Goal: Task Accomplishment & Management: Manage account settings

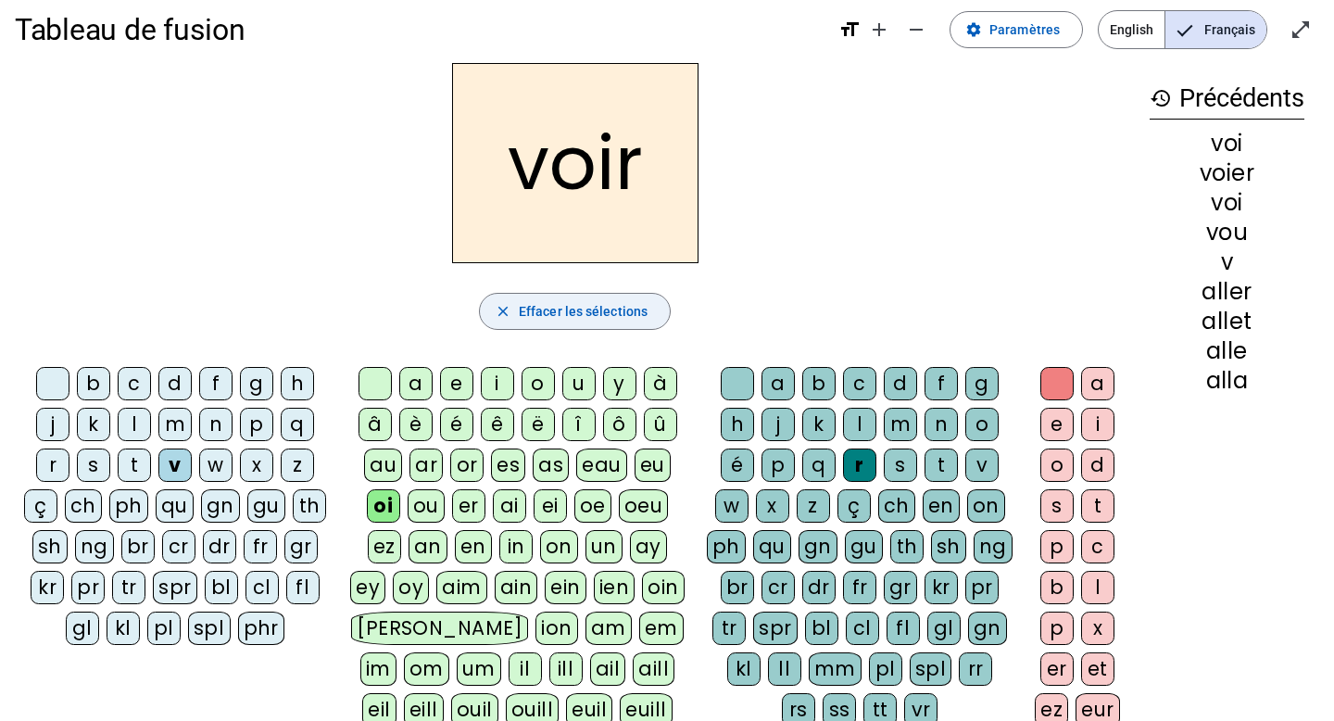
click at [549, 309] on span "Effacer les sélections" at bounding box center [583, 311] width 129 height 22
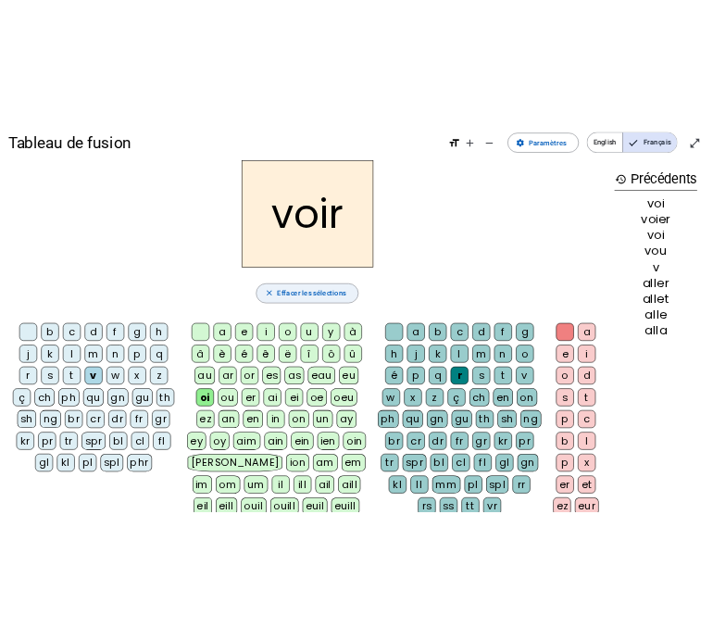
scroll to position [19, 0]
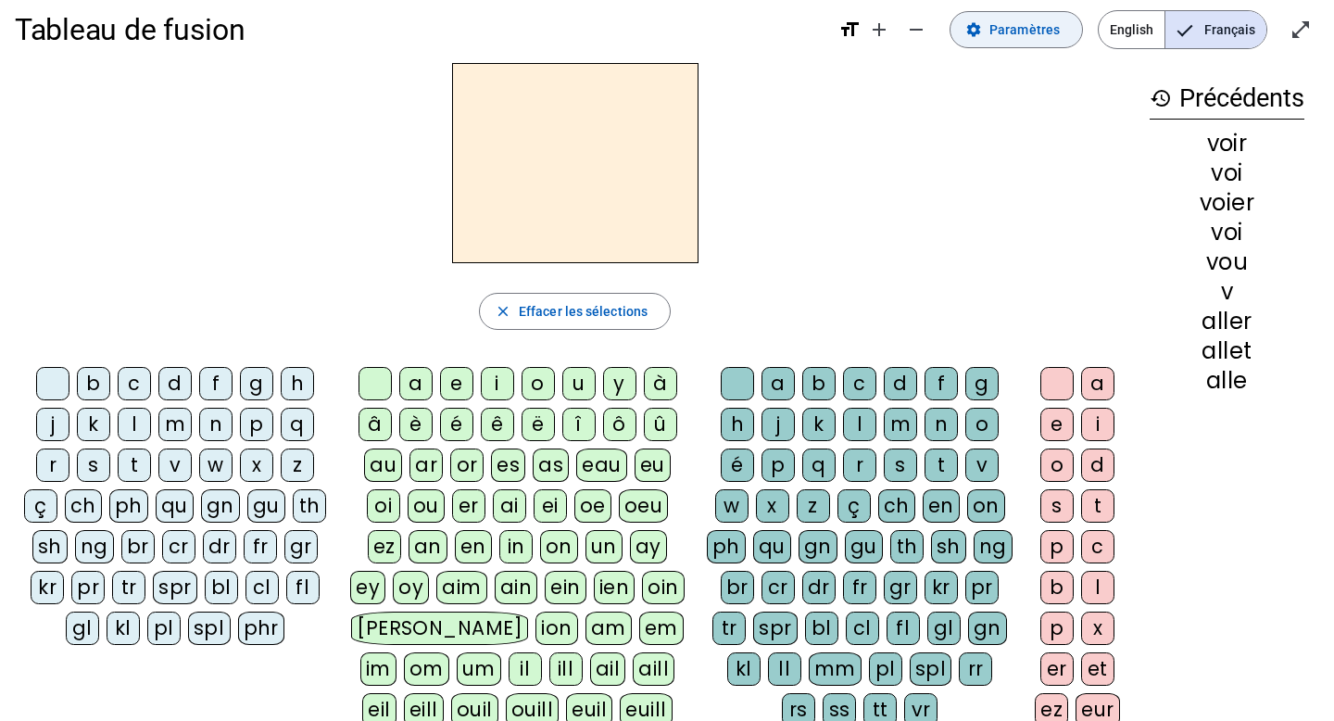
click at [1016, 43] on span at bounding box center [1017, 29] width 132 height 44
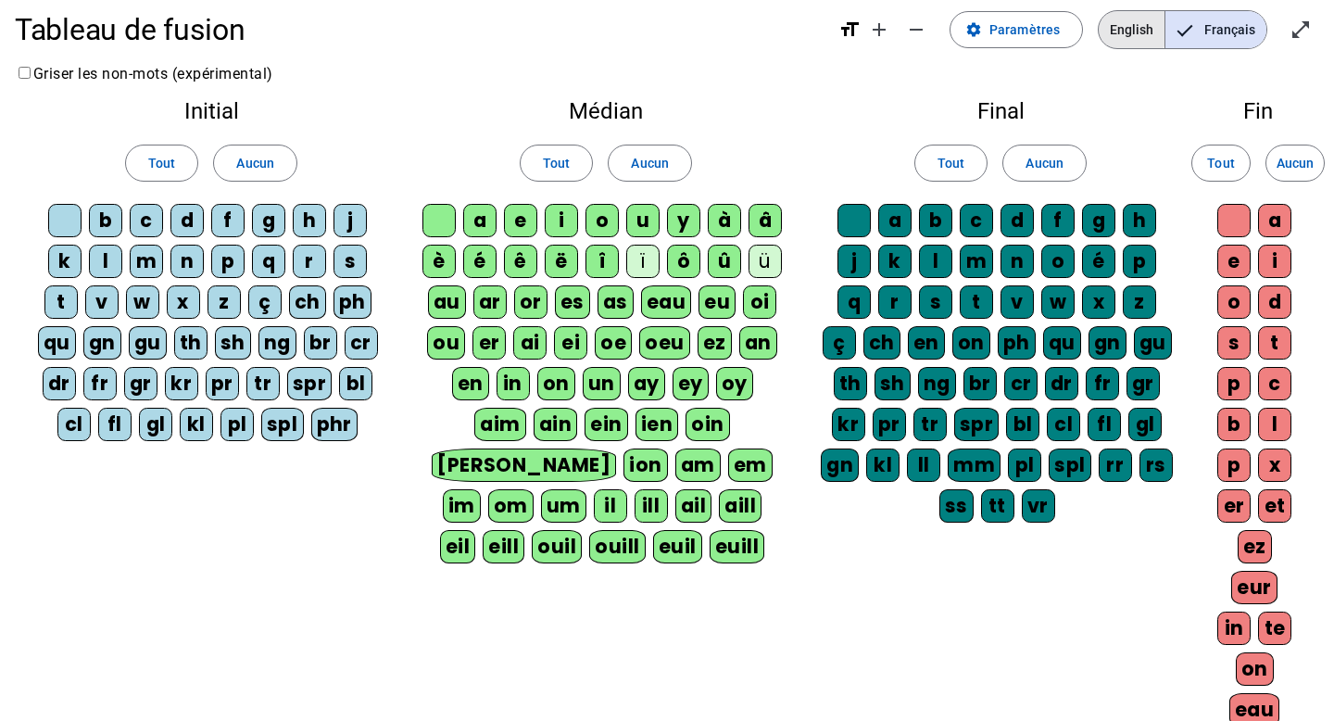
click at [1129, 29] on span "English" at bounding box center [1132, 29] width 66 height 37
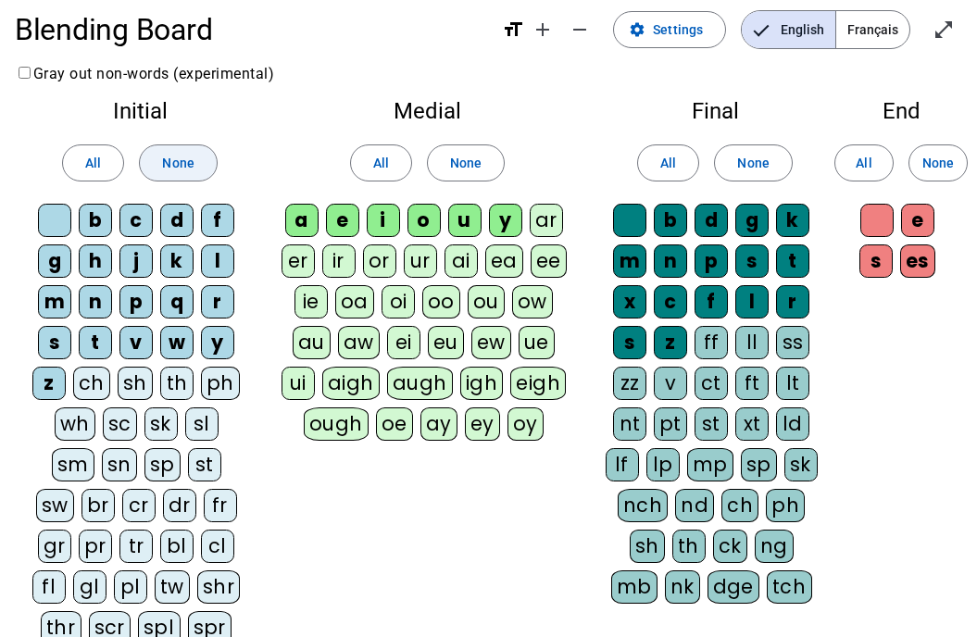
click at [172, 165] on span "None" at bounding box center [178, 163] width 32 height 22
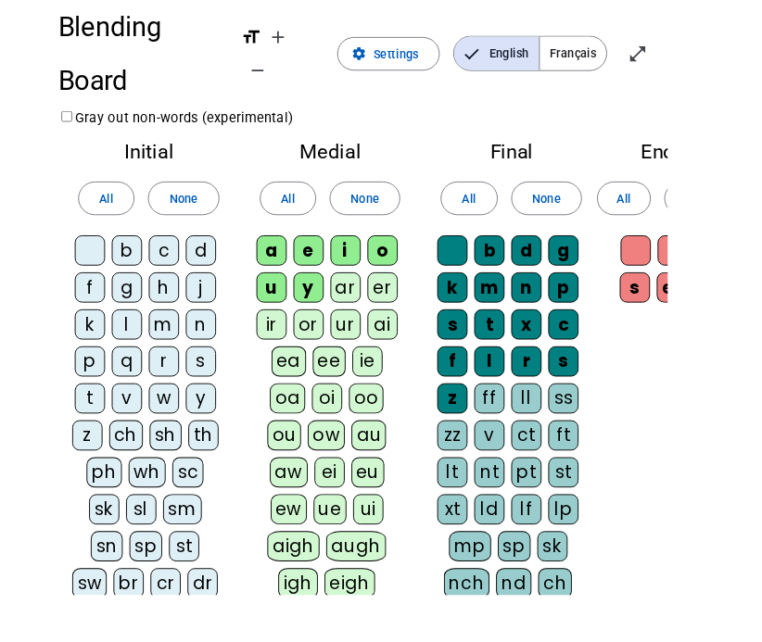
scroll to position [19, 0]
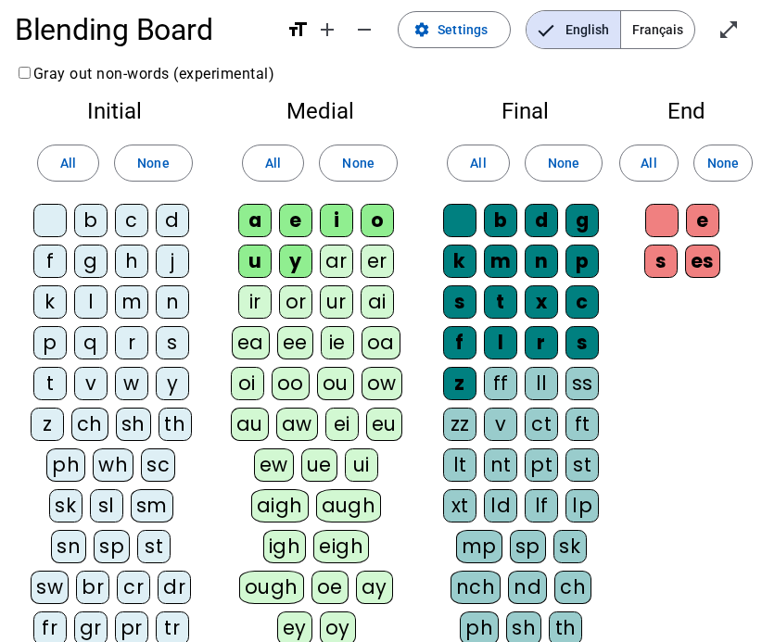
click at [95, 222] on div "b" at bounding box center [90, 220] width 33 height 33
click at [128, 222] on div "c" at bounding box center [131, 220] width 33 height 33
click at [169, 221] on div "d" at bounding box center [172, 220] width 33 height 33
click at [48, 268] on div "f" at bounding box center [49, 261] width 33 height 33
click at [87, 268] on div "g" at bounding box center [90, 261] width 33 height 33
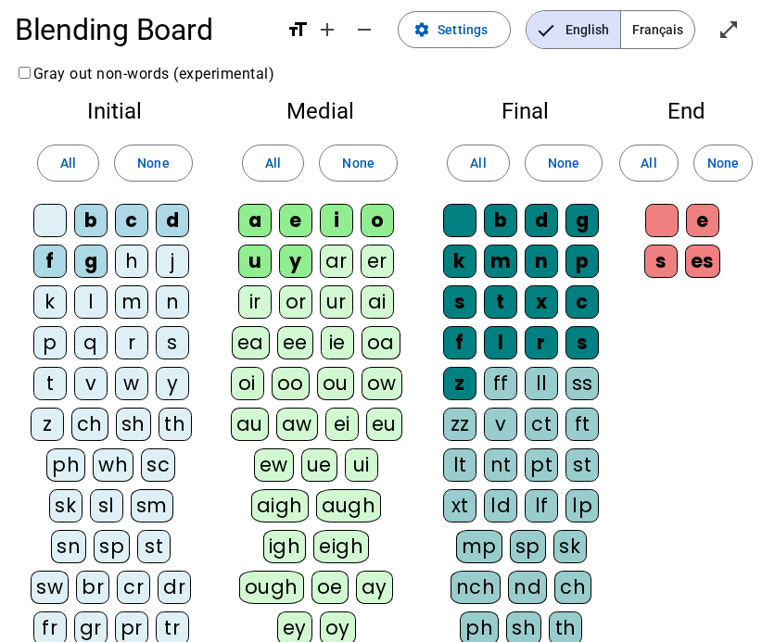
click at [170, 264] on div "j" at bounding box center [172, 261] width 33 height 33
click at [88, 305] on div "l" at bounding box center [90, 301] width 33 height 33
click at [127, 303] on div "m" at bounding box center [131, 301] width 33 height 33
click at [52, 344] on div "p" at bounding box center [49, 342] width 33 height 33
click at [169, 343] on div "s" at bounding box center [172, 342] width 33 height 33
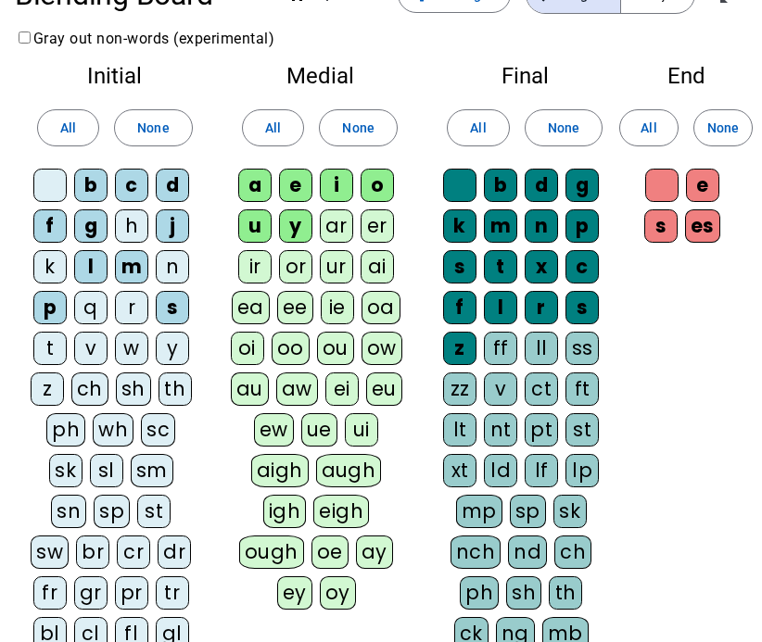
scroll to position [55, 0]
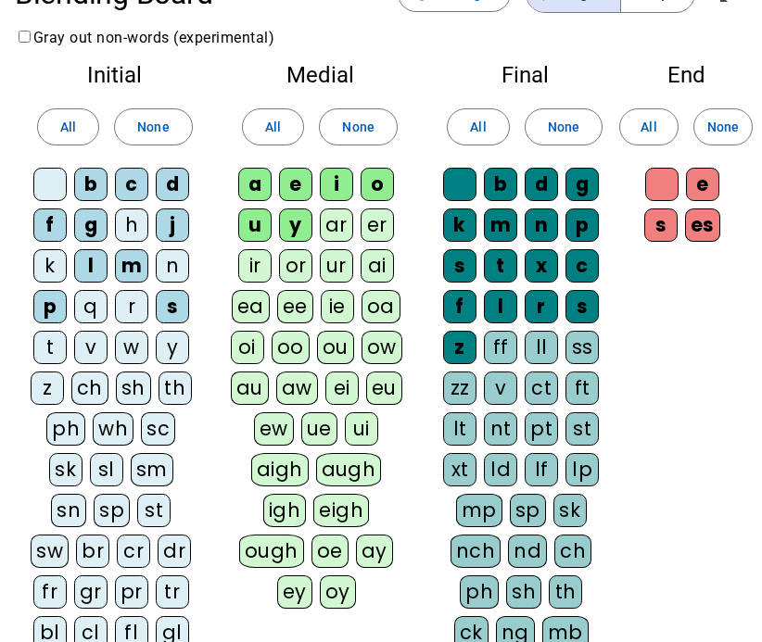
click at [47, 351] on div "t" at bounding box center [49, 347] width 33 height 33
click at [93, 351] on div "v" at bounding box center [90, 347] width 33 height 33
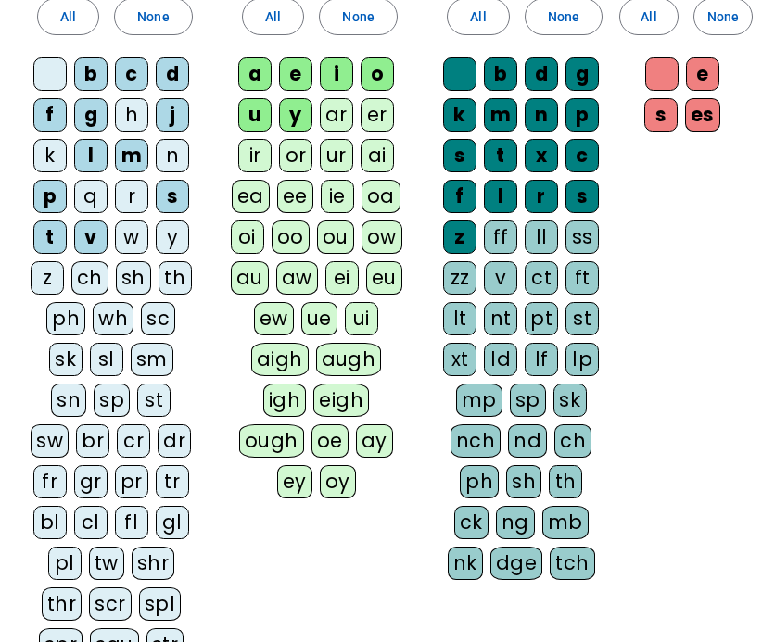
scroll to position [171, 0]
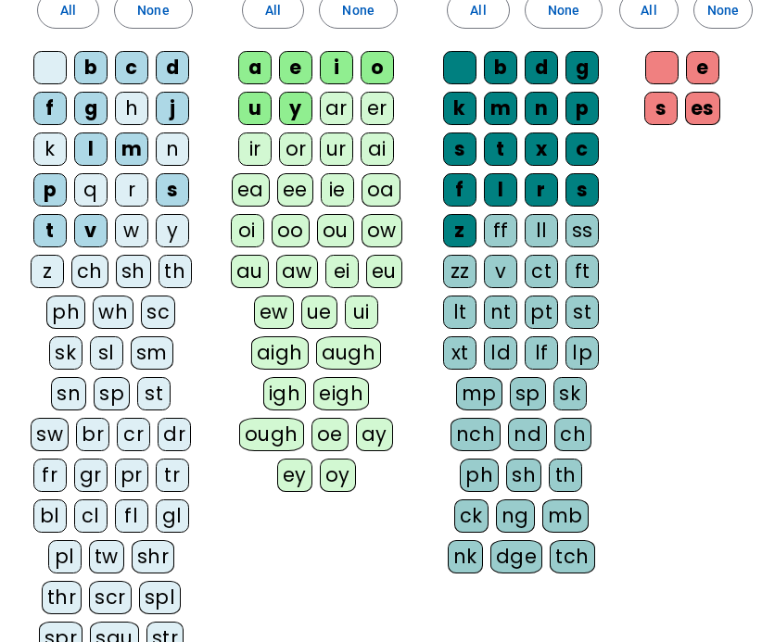
click at [88, 277] on div "ch" at bounding box center [89, 271] width 37 height 33
click at [95, 484] on div "gr" at bounding box center [90, 475] width 33 height 33
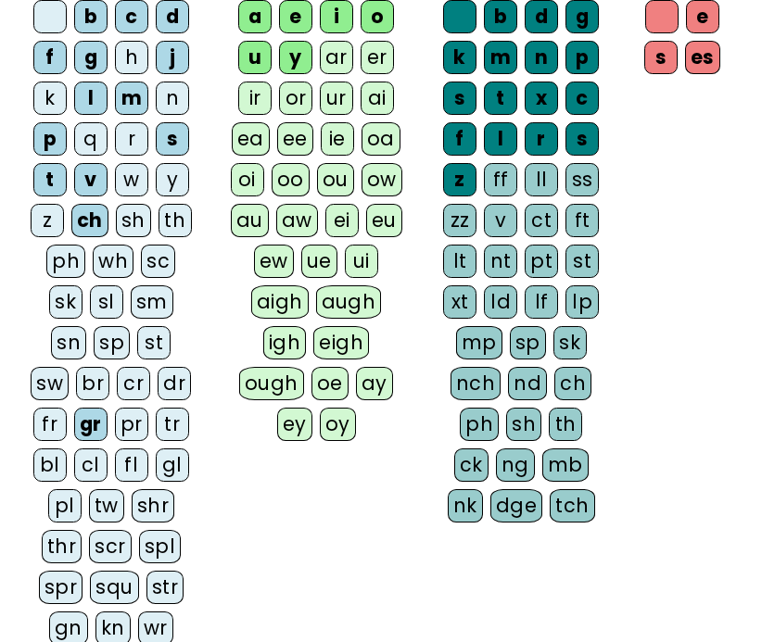
scroll to position [223, 0]
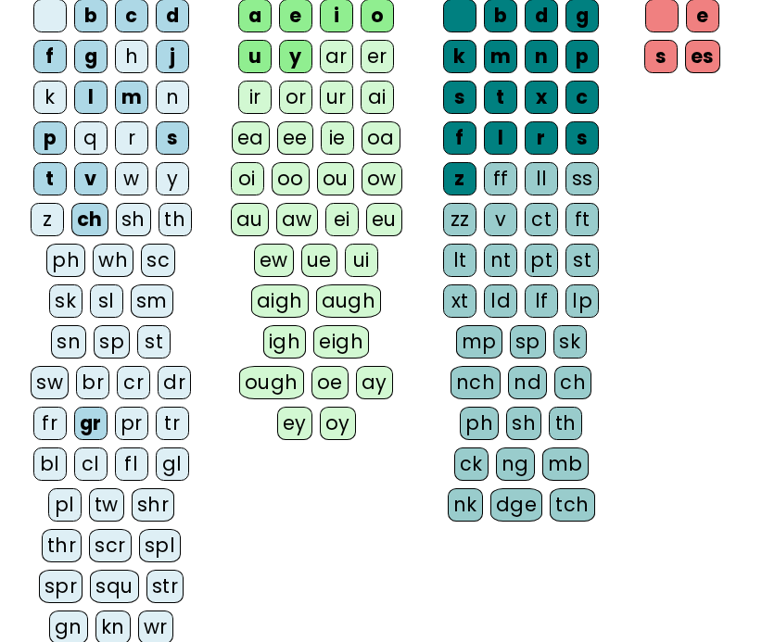
click at [172, 427] on div "tr" at bounding box center [172, 423] width 33 height 33
click at [81, 468] on div "cl" at bounding box center [90, 464] width 33 height 33
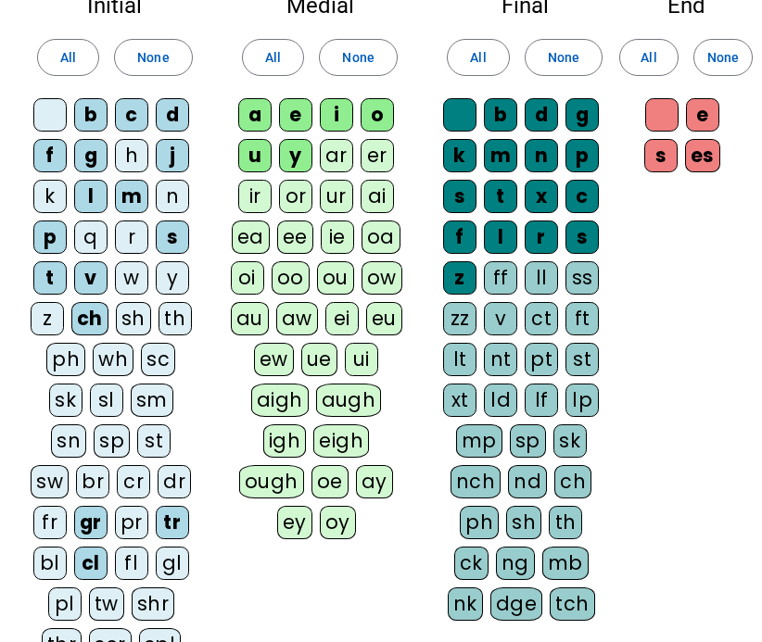
scroll to position [100, 0]
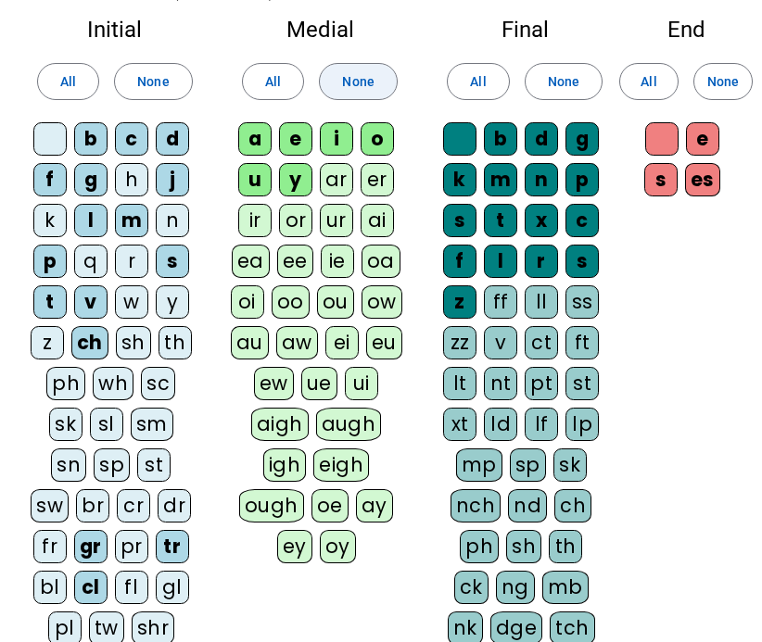
click at [356, 86] on span "None" at bounding box center [358, 81] width 32 height 22
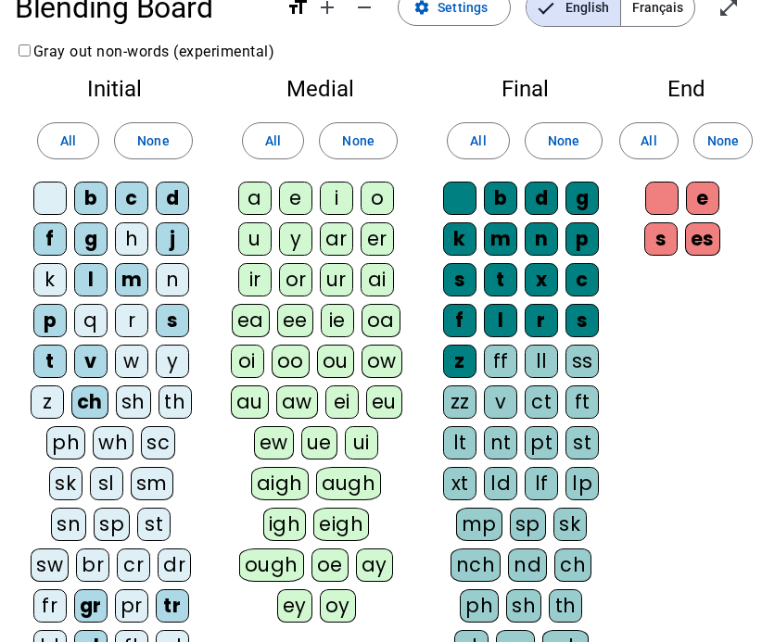
scroll to position [0, 0]
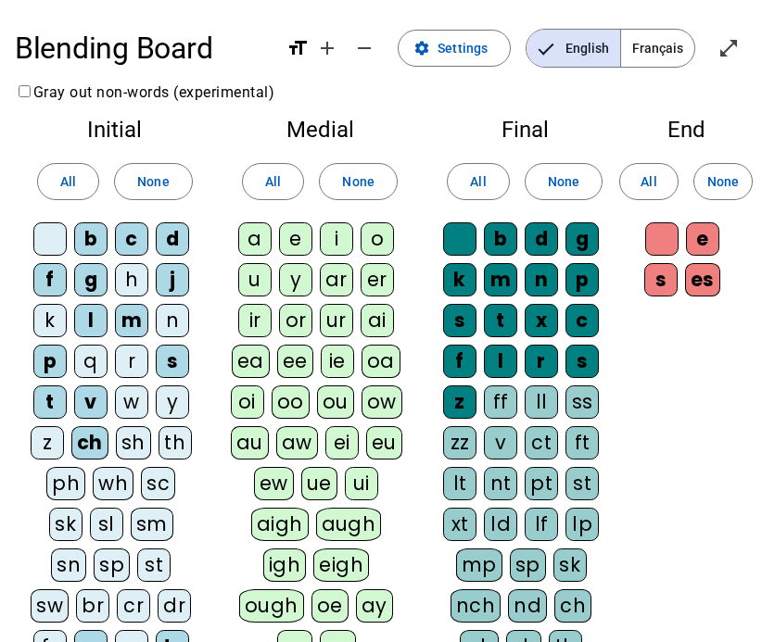
click at [251, 446] on div "au" at bounding box center [250, 442] width 38 height 33
click at [655, 62] on span "Français" at bounding box center [657, 48] width 73 height 37
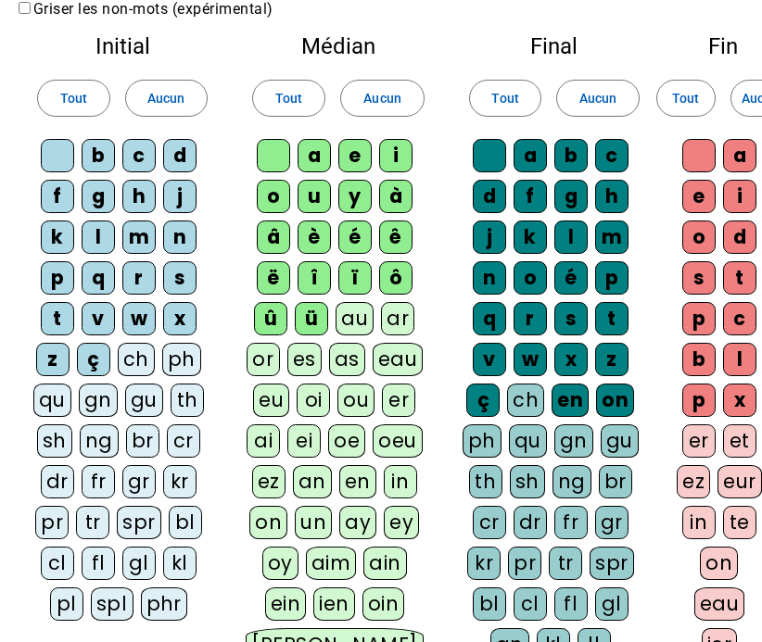
scroll to position [85, 0]
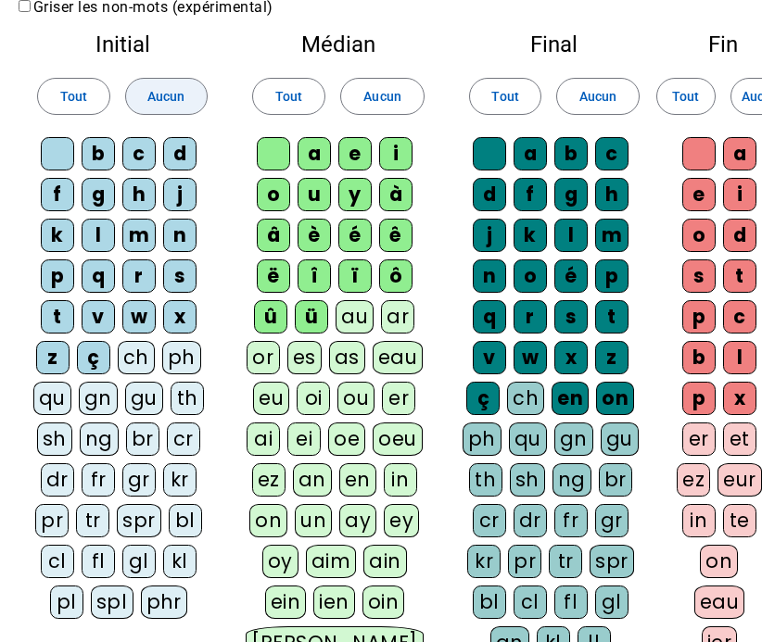
click at [155, 102] on span "Aucun" at bounding box center [165, 96] width 37 height 22
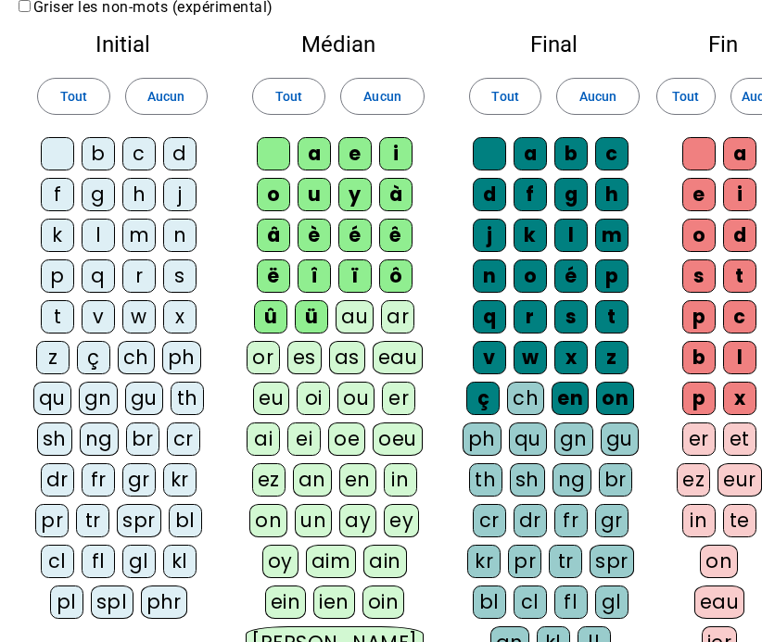
click at [99, 160] on div "b" at bounding box center [98, 153] width 33 height 33
click at [137, 159] on div "c" at bounding box center [138, 153] width 33 height 33
click at [178, 160] on div "d" at bounding box center [179, 153] width 33 height 33
click at [60, 191] on div "f" at bounding box center [57, 194] width 33 height 33
click at [177, 195] on div "j" at bounding box center [179, 194] width 33 height 33
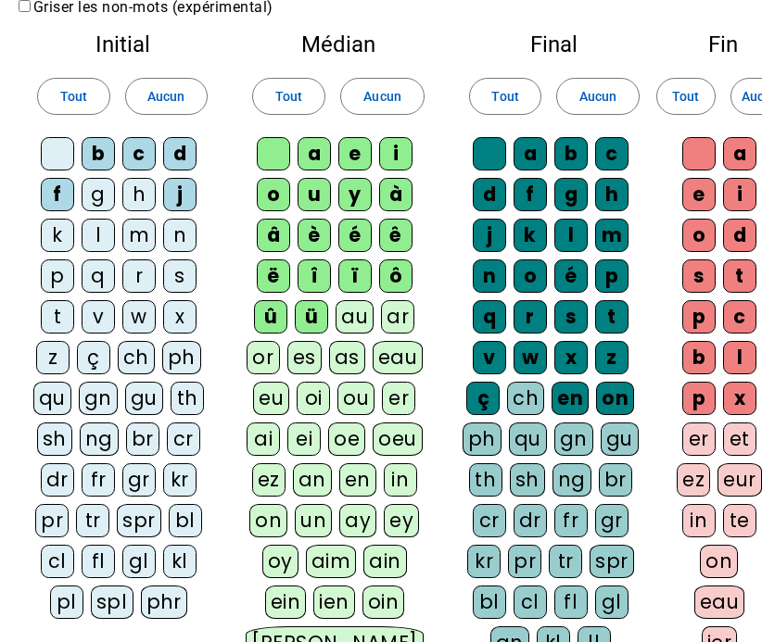
click at [91, 246] on div "l" at bounding box center [98, 235] width 33 height 33
click at [141, 237] on div "m" at bounding box center [138, 235] width 33 height 33
click at [68, 278] on div "p" at bounding box center [57, 275] width 33 height 33
click at [177, 271] on div "s" at bounding box center [179, 275] width 33 height 33
click at [46, 322] on div "t" at bounding box center [57, 316] width 33 height 33
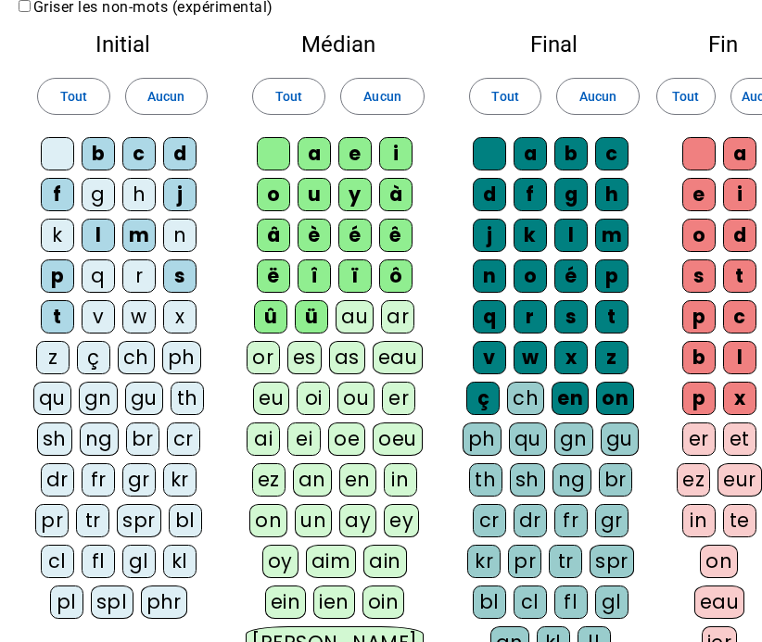
click at [93, 322] on div "v" at bounding box center [98, 316] width 33 height 33
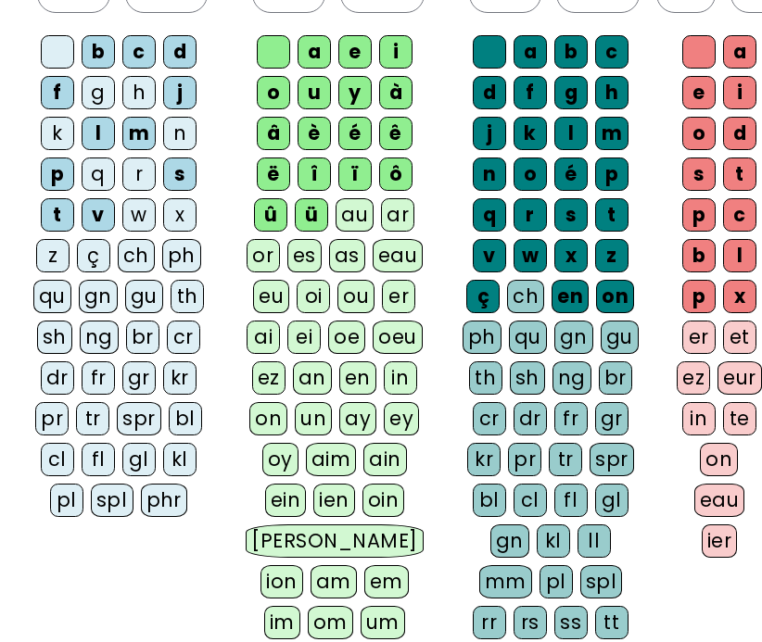
scroll to position [191, 0]
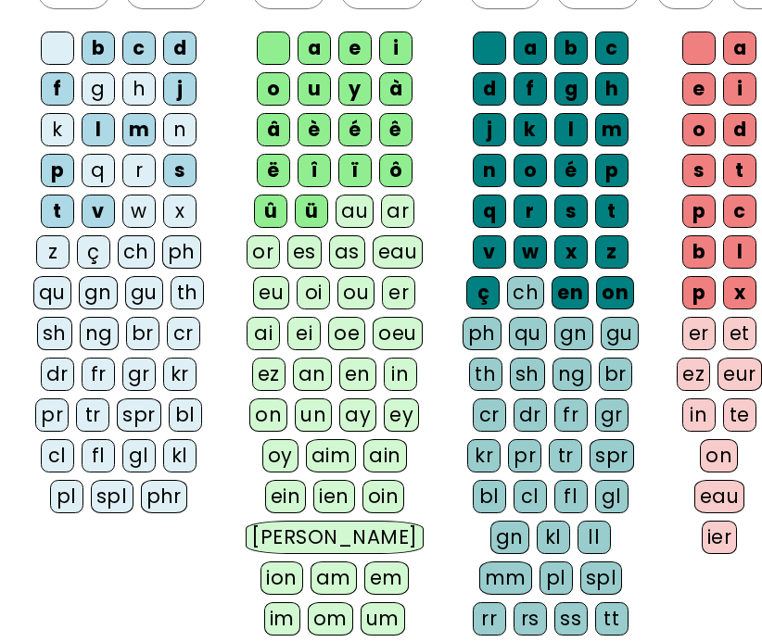
click at [134, 259] on div "ch" at bounding box center [136, 251] width 37 height 33
click at [132, 376] on div "gr" at bounding box center [138, 374] width 33 height 33
click at [100, 414] on div "tr" at bounding box center [92, 414] width 33 height 33
click at [63, 455] on div "cl" at bounding box center [57, 455] width 33 height 33
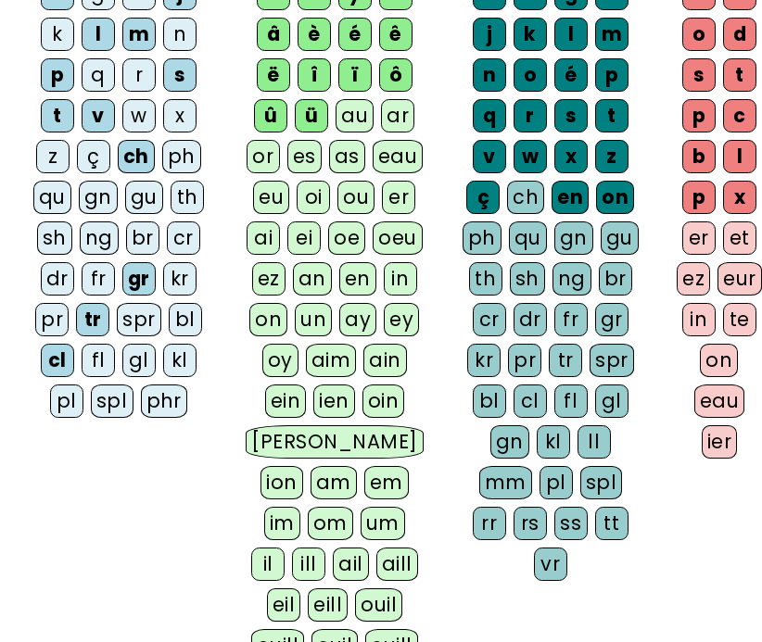
scroll to position [302, 0]
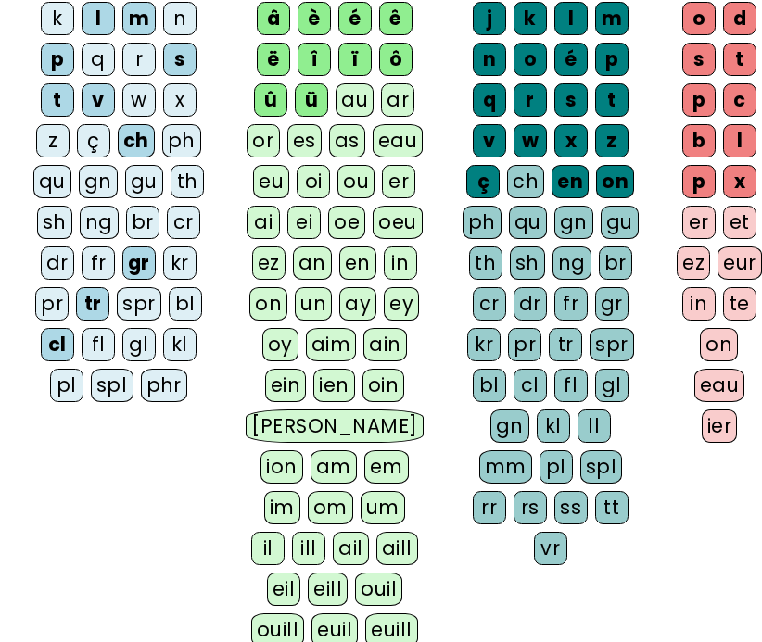
click at [353, 107] on div "au" at bounding box center [354, 99] width 38 height 33
click at [397, 145] on div "eau" at bounding box center [397, 140] width 51 height 33
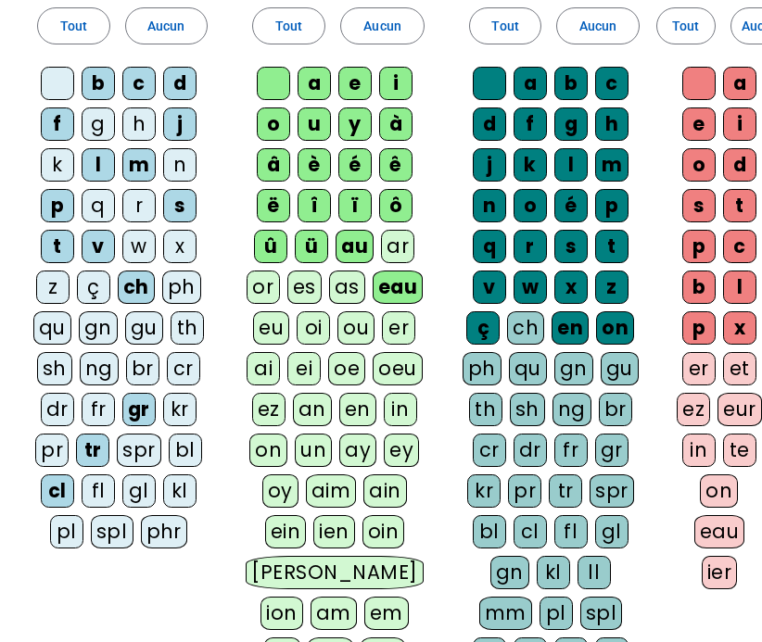
scroll to position [152, 0]
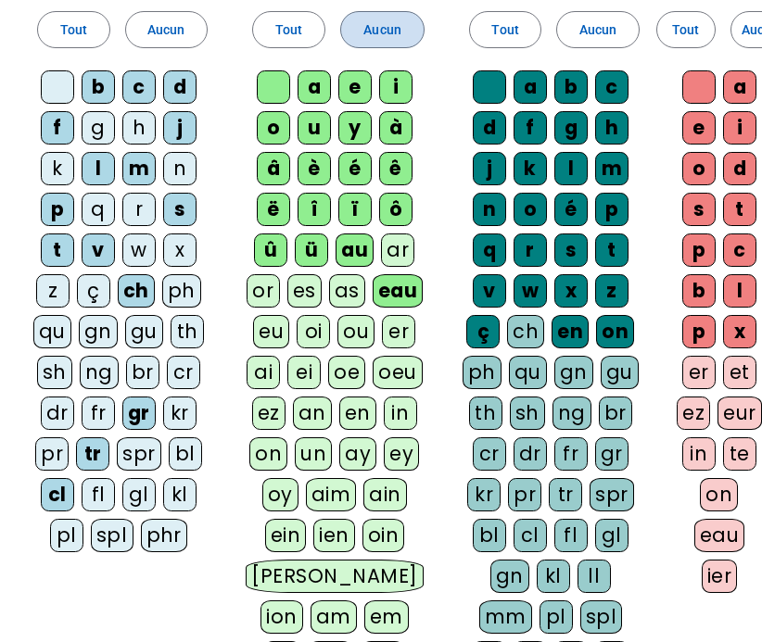
click at [365, 34] on span "Aucun" at bounding box center [381, 30] width 37 height 22
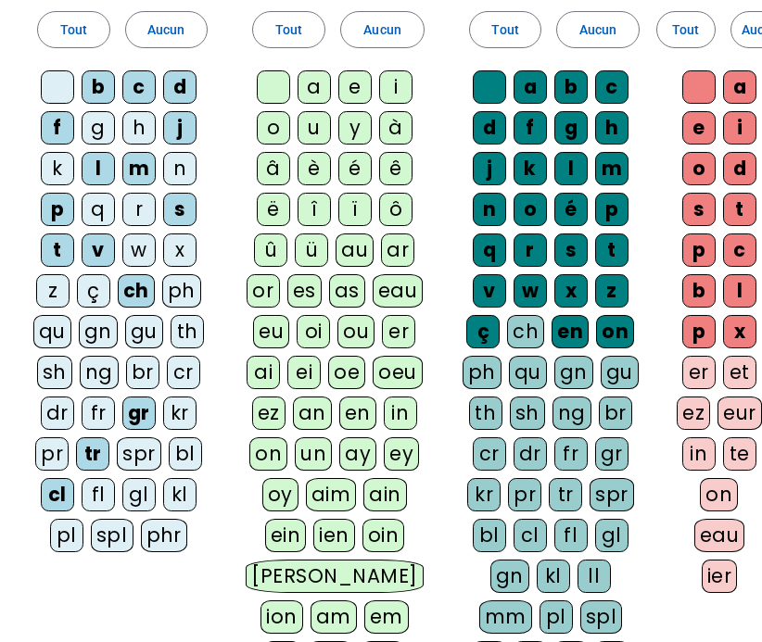
click at [353, 248] on div "au" at bounding box center [354, 249] width 38 height 33
click at [402, 298] on div "eau" at bounding box center [397, 290] width 51 height 33
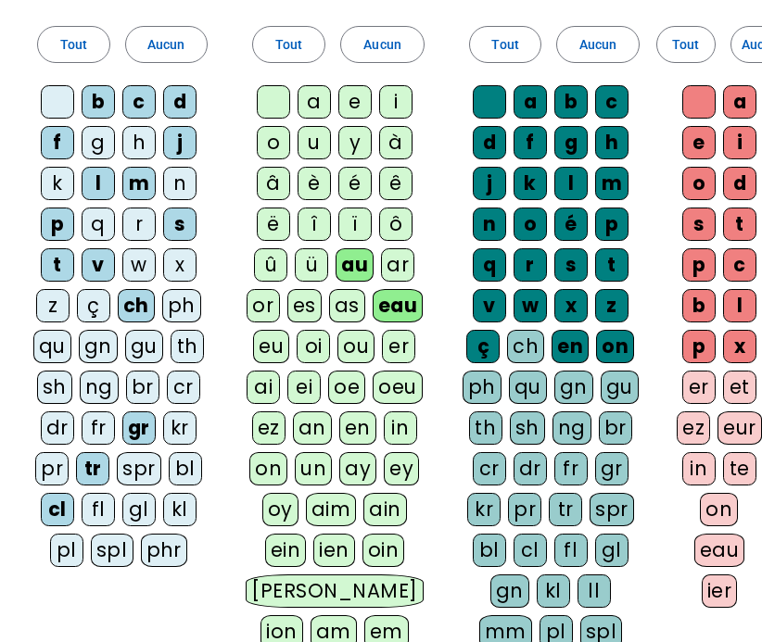
scroll to position [120, 0]
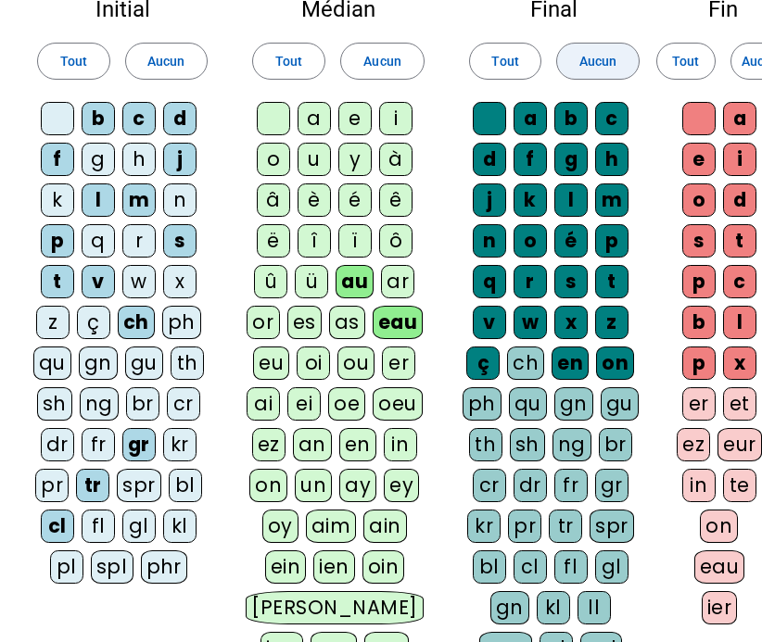
click at [570, 65] on span at bounding box center [597, 61] width 81 height 44
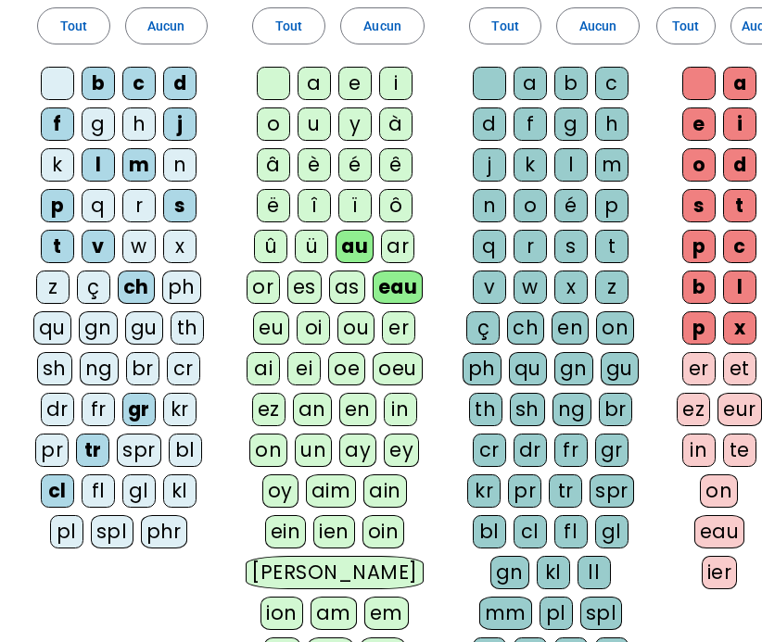
scroll to position [162, 0]
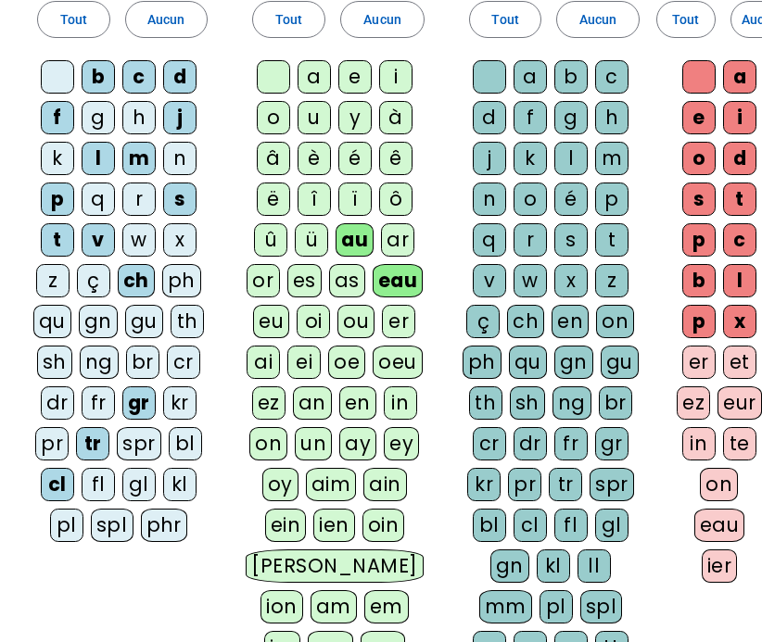
click at [612, 234] on div "t" at bounding box center [611, 239] width 33 height 33
click at [528, 243] on div "r" at bounding box center [529, 239] width 33 height 33
click at [564, 232] on div "s" at bounding box center [570, 239] width 33 height 33
click at [571, 281] on div "x" at bounding box center [570, 280] width 33 height 33
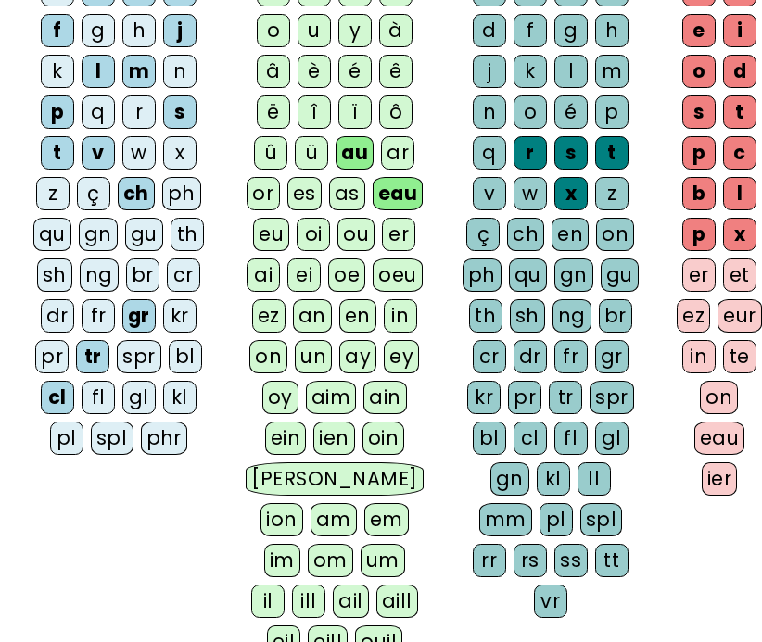
scroll to position [258, 0]
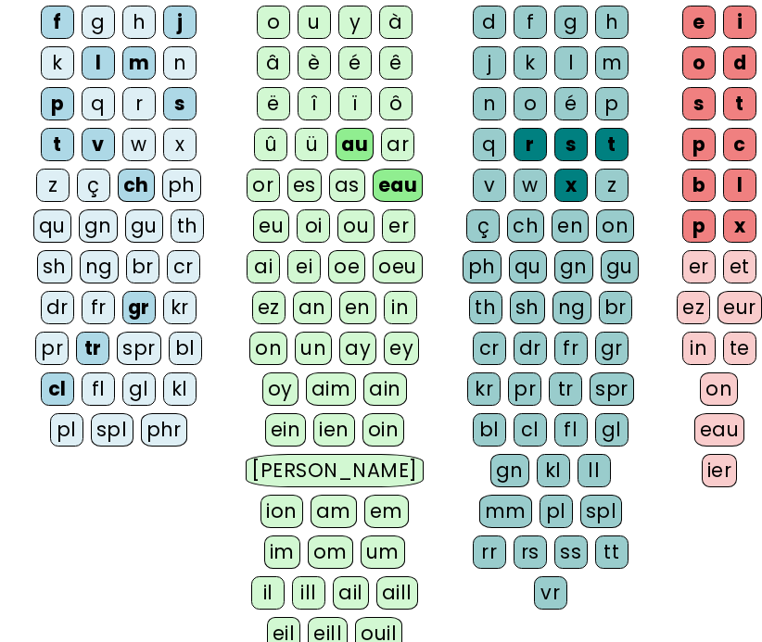
click at [570, 557] on div "ss" at bounding box center [570, 552] width 33 height 33
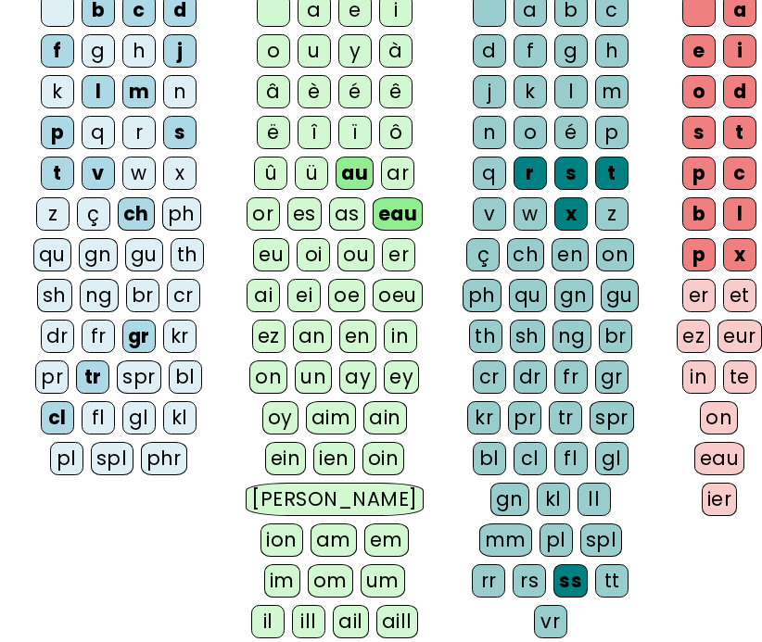
scroll to position [203, 0]
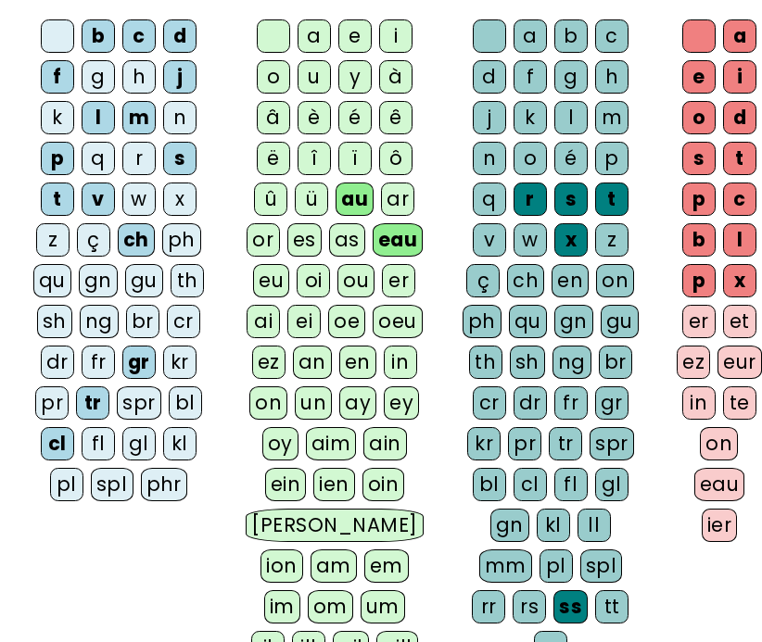
click at [482, 161] on div "n" at bounding box center [489, 158] width 33 height 33
click at [696, 76] on div "e" at bounding box center [698, 76] width 33 height 33
click at [700, 152] on div "s" at bounding box center [698, 158] width 33 height 33
click at [741, 73] on div "i" at bounding box center [739, 76] width 33 height 33
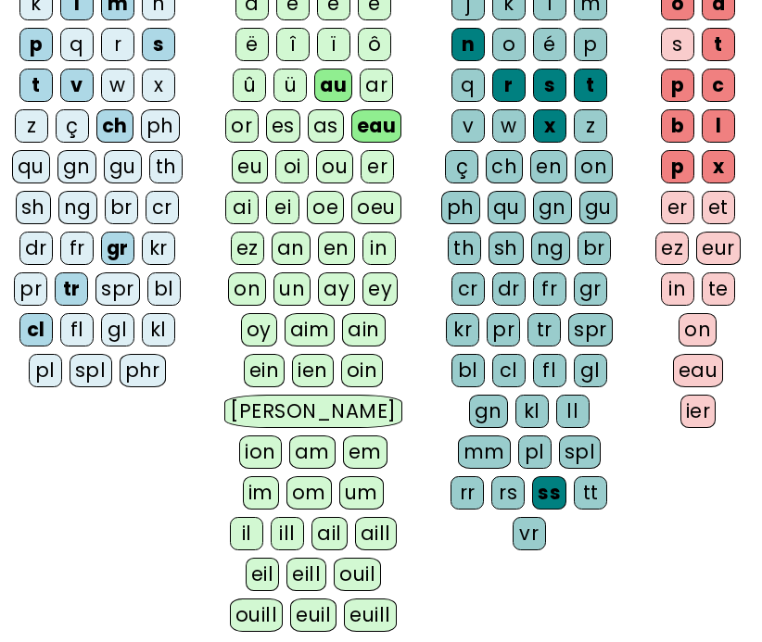
scroll to position [317, 27]
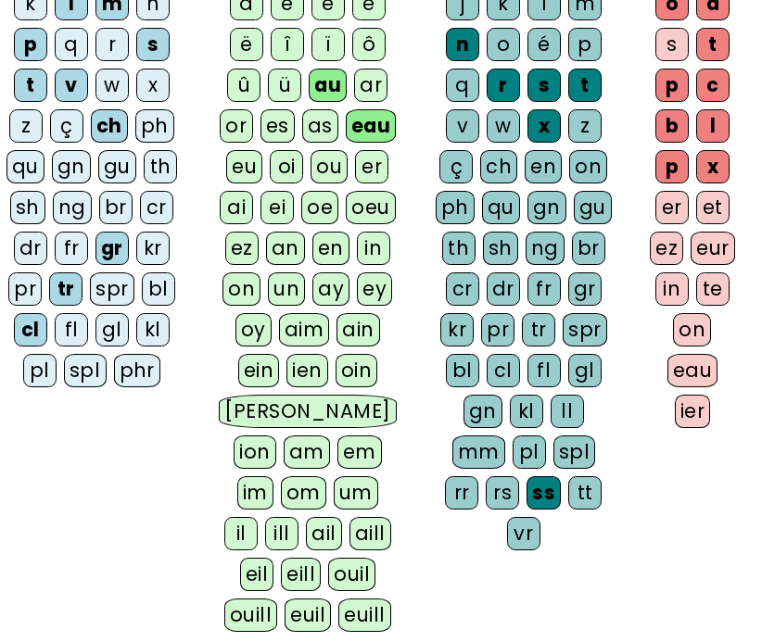
click at [691, 369] on div "eau" at bounding box center [692, 370] width 51 height 33
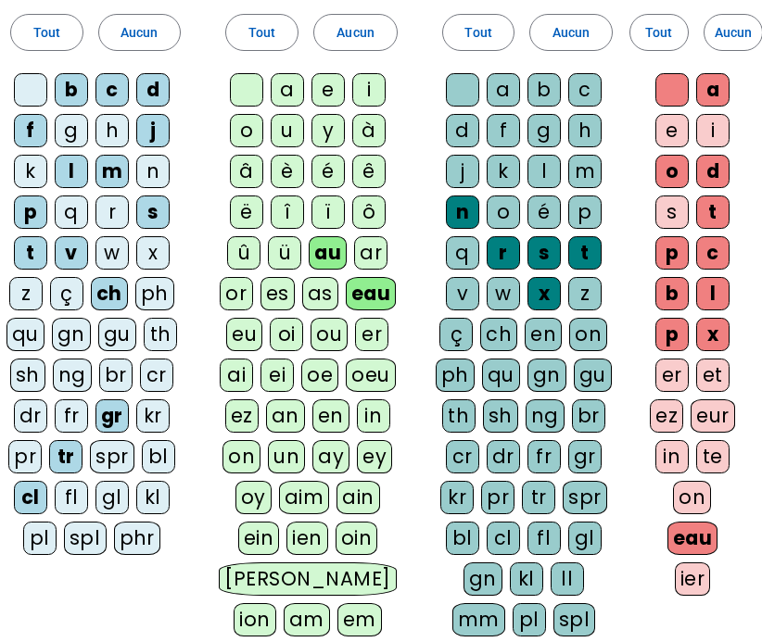
scroll to position [128, 27]
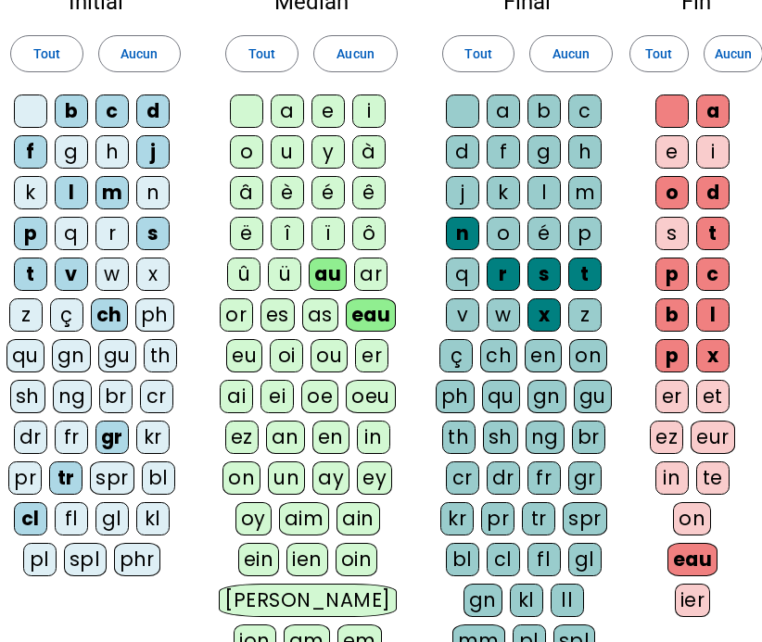
click at [286, 158] on div "u" at bounding box center [287, 151] width 33 height 33
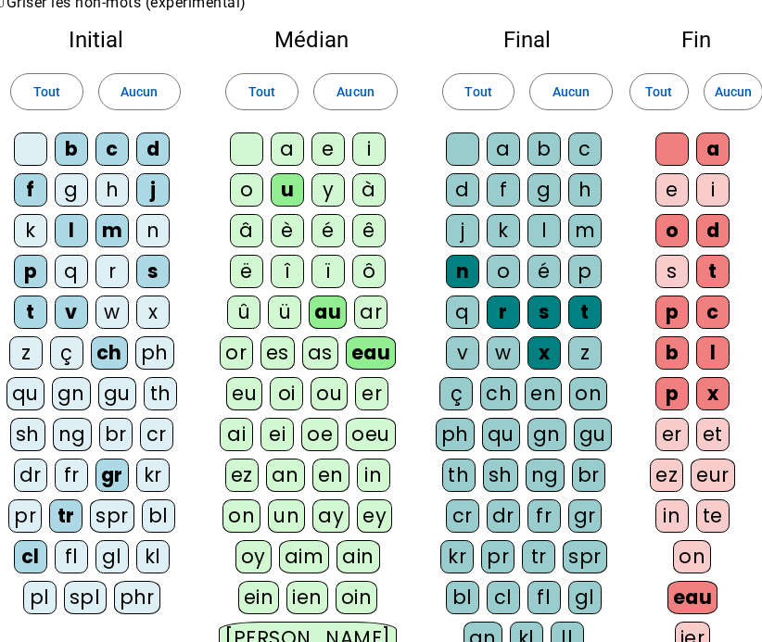
scroll to position [91, 27]
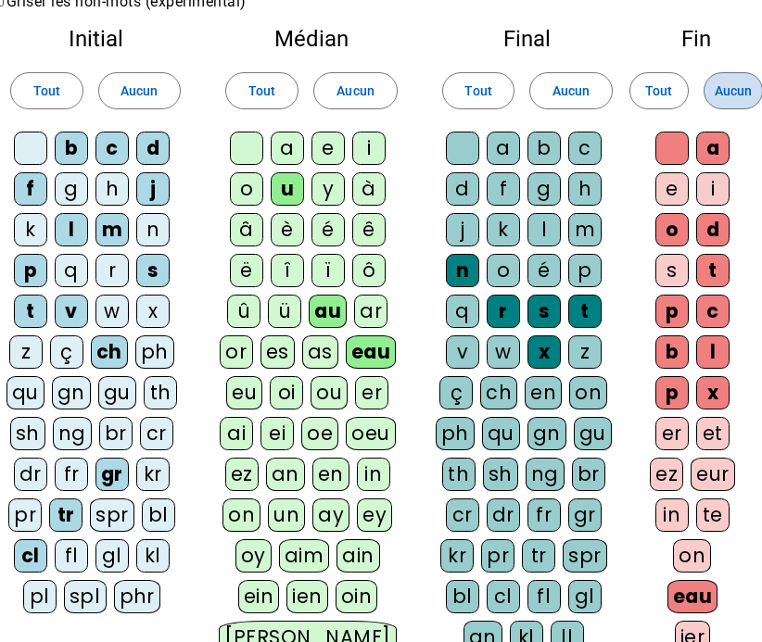
click at [732, 93] on span "Aucun" at bounding box center [732, 91] width 37 height 22
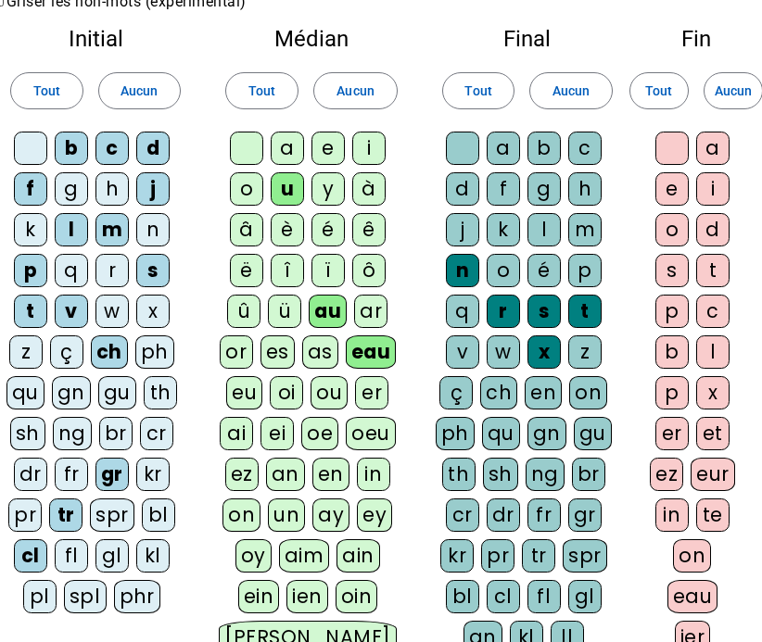
click at [712, 150] on div "a" at bounding box center [712, 148] width 33 height 33
click at [666, 192] on div "e" at bounding box center [671, 188] width 33 height 33
click at [700, 192] on div "i" at bounding box center [712, 188] width 33 height 33
click at [687, 598] on div "eau" at bounding box center [692, 596] width 51 height 33
click at [703, 272] on div "t" at bounding box center [712, 270] width 33 height 33
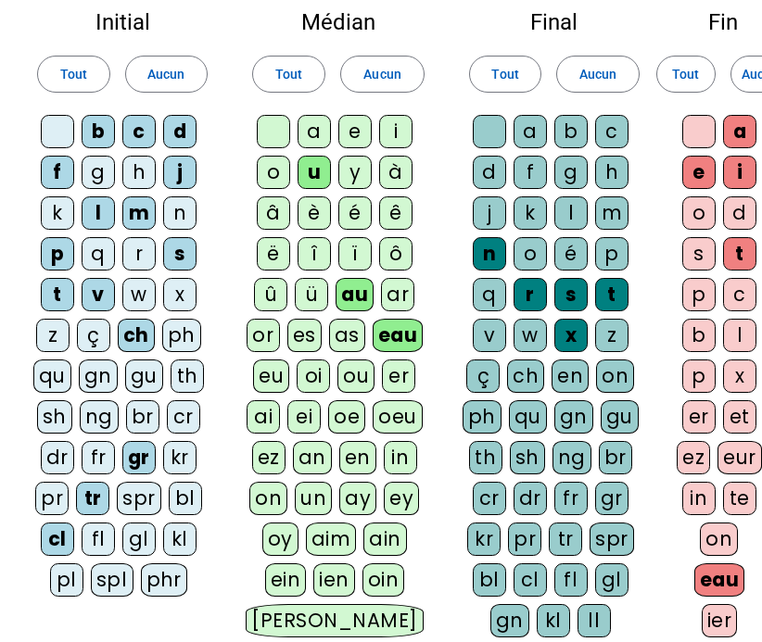
scroll to position [182, 0]
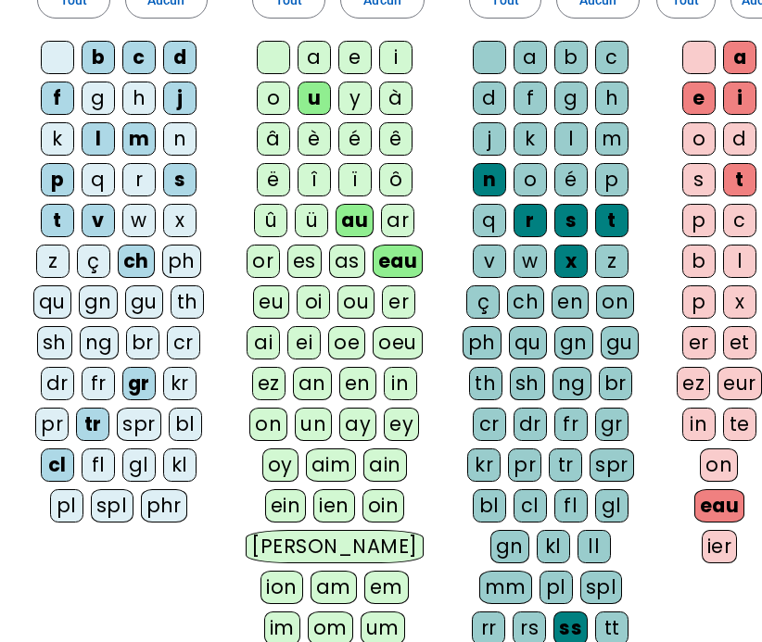
click at [561, 460] on div "tr" at bounding box center [564, 464] width 33 height 33
click at [734, 376] on div "eur" at bounding box center [739, 383] width 44 height 33
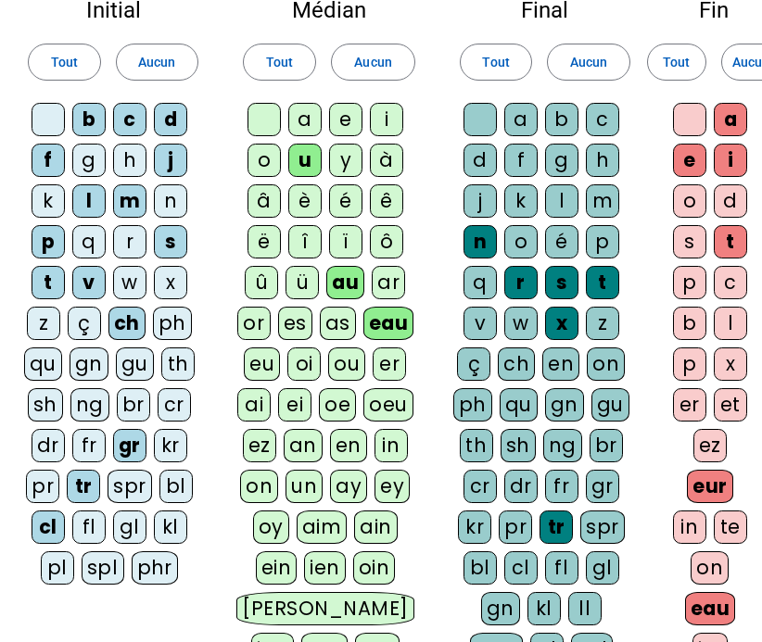
scroll to position [127, 9]
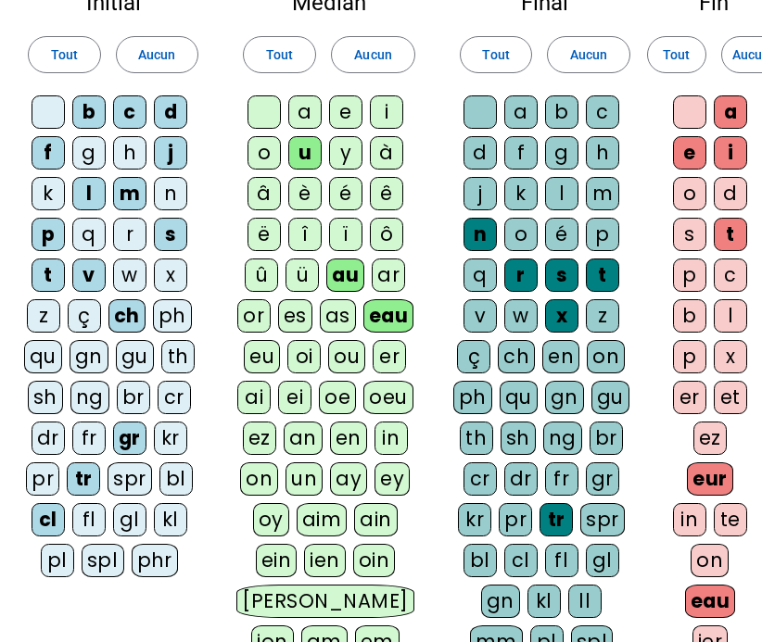
click at [307, 110] on div "a" at bounding box center [304, 111] width 33 height 33
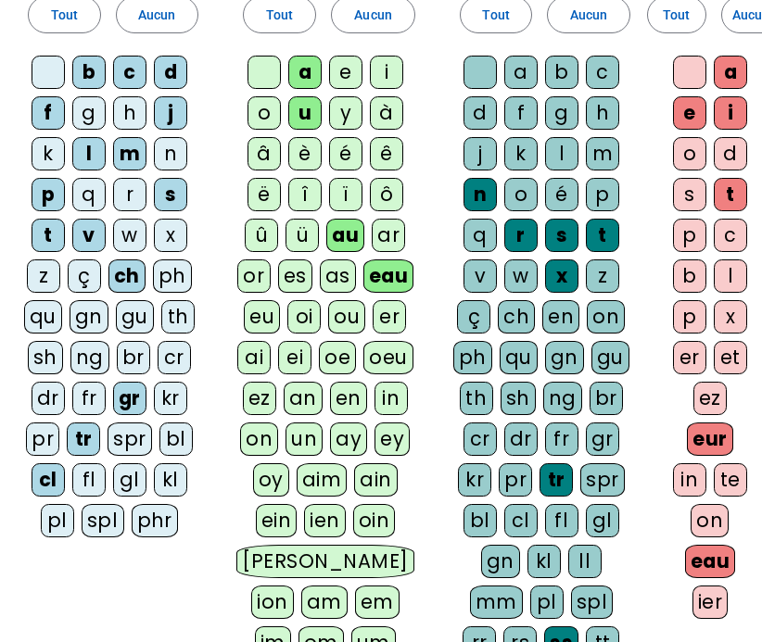
click at [301, 326] on div "oi" at bounding box center [303, 316] width 33 height 33
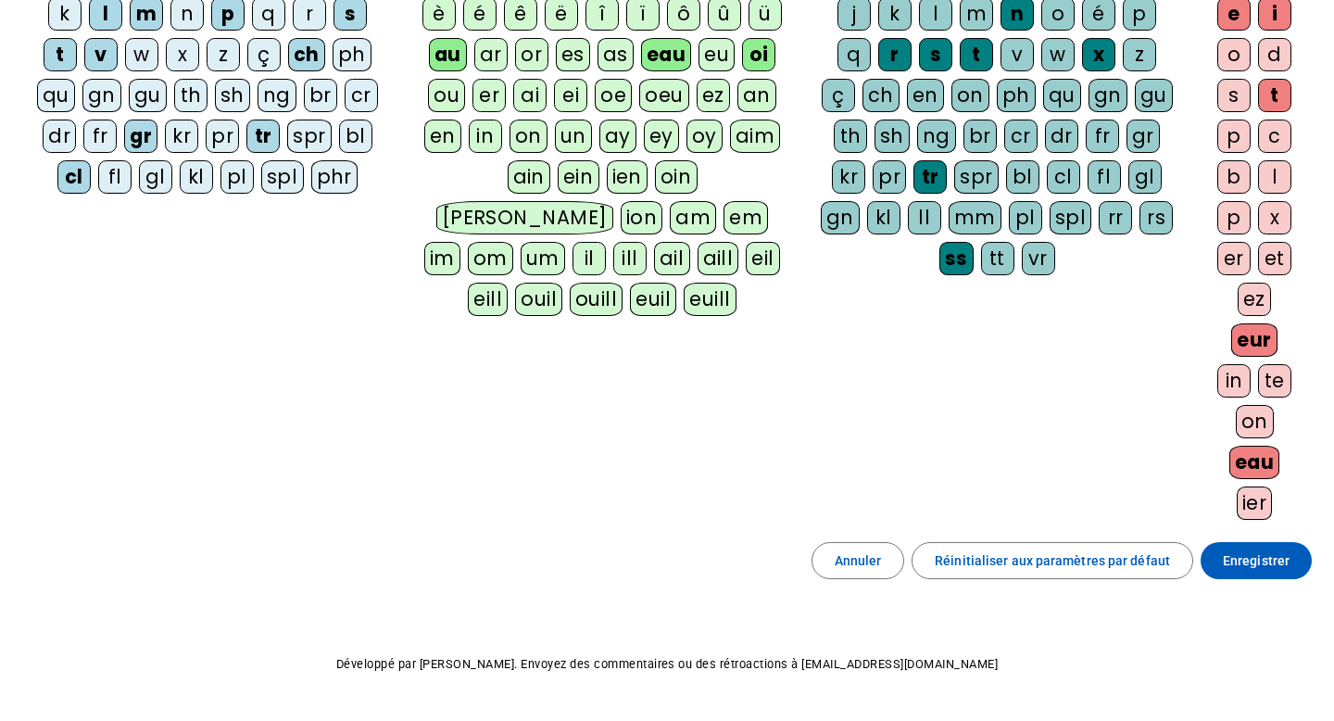
scroll to position [319, 0]
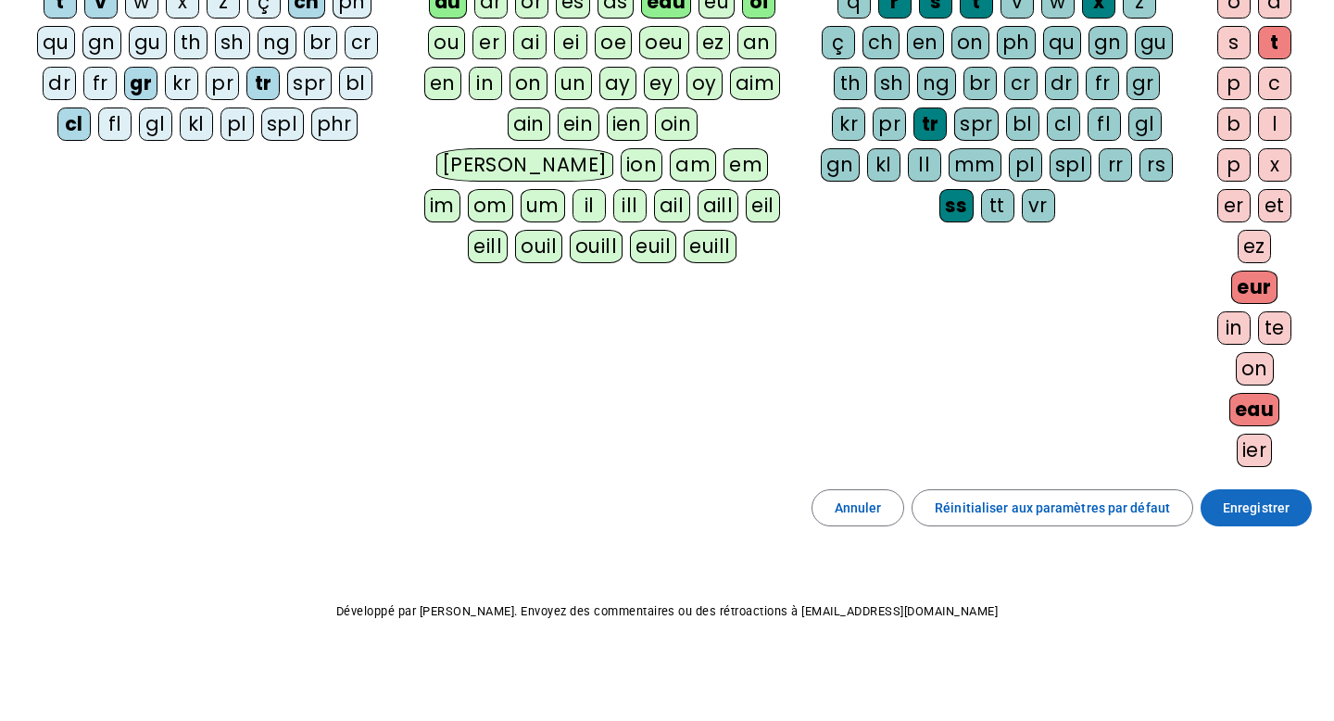
click at [1260, 501] on span "Enregistrer" at bounding box center [1256, 508] width 67 height 22
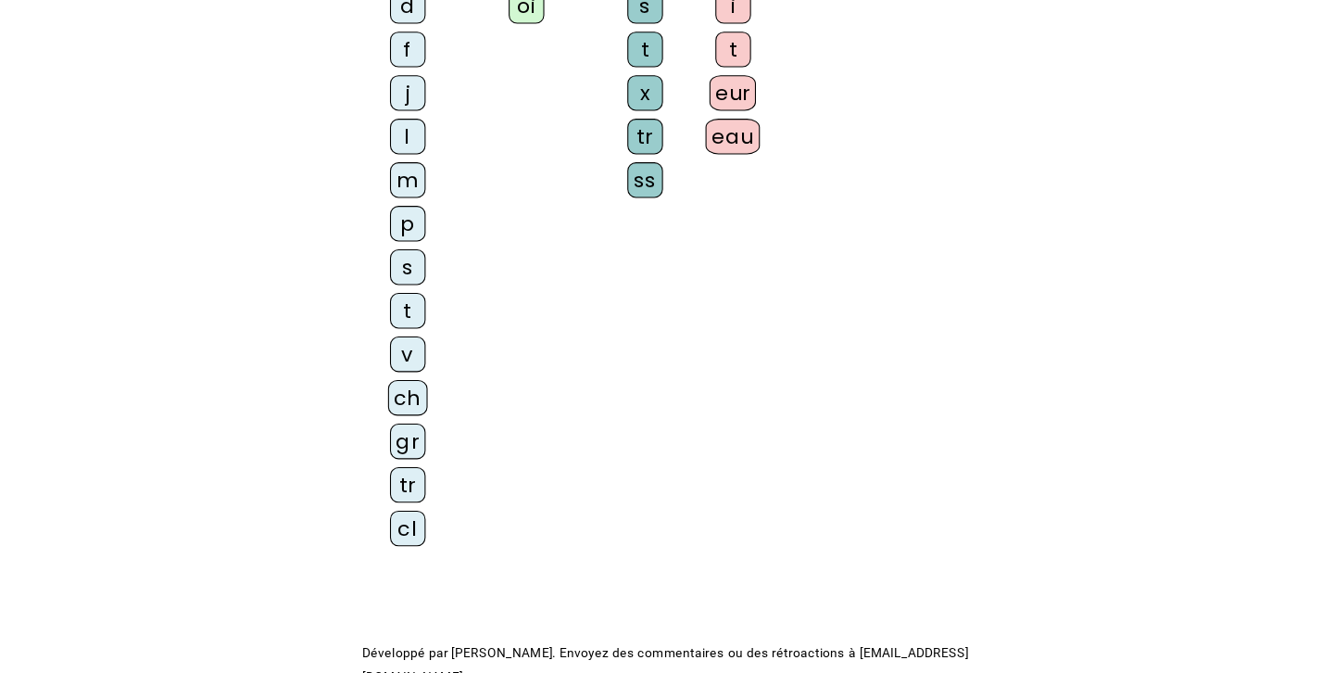
scroll to position [30, 0]
